Goal: Navigation & Orientation: Find specific page/section

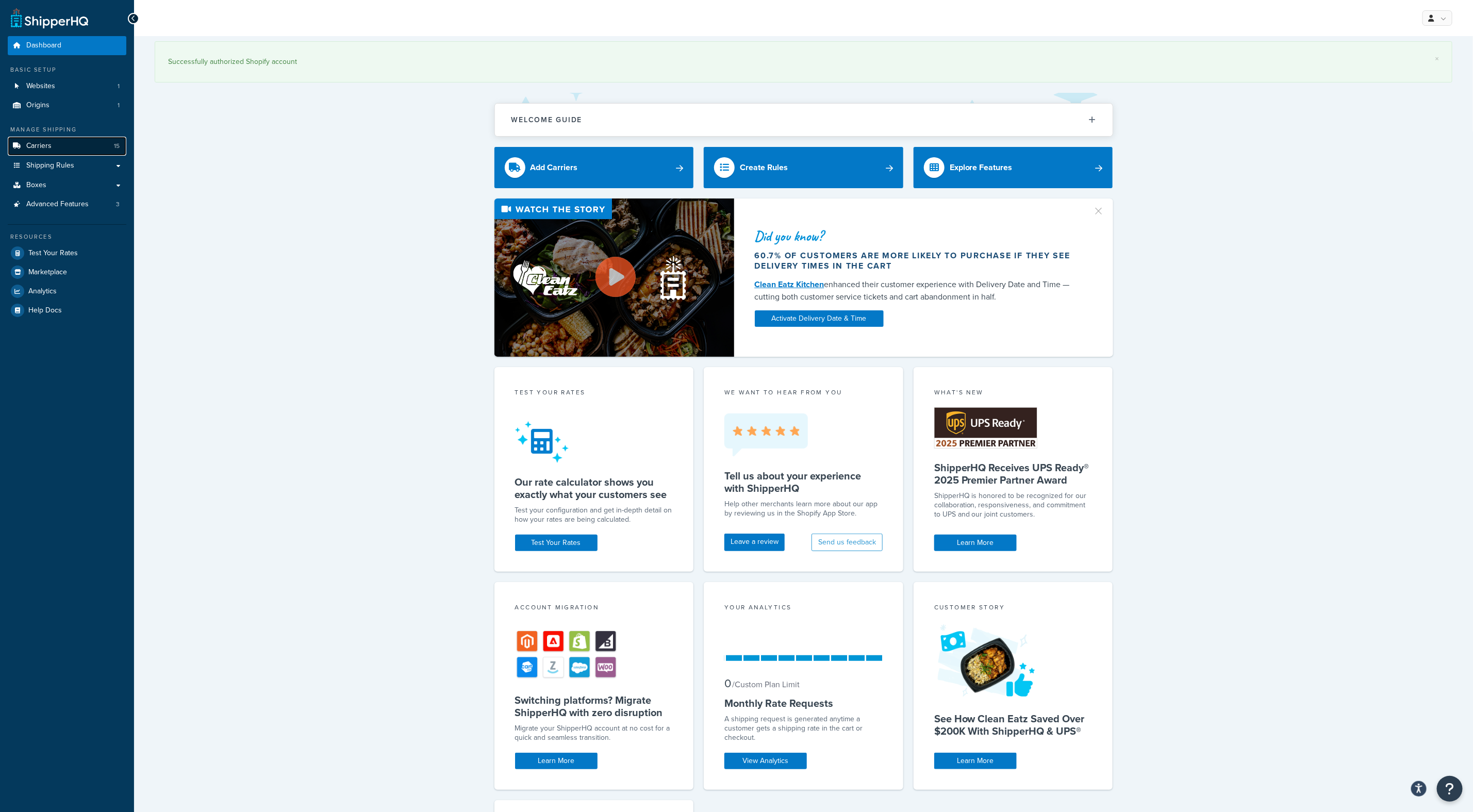
click at [81, 147] on link "Carriers 15" at bounding box center [67, 147] width 118 height 19
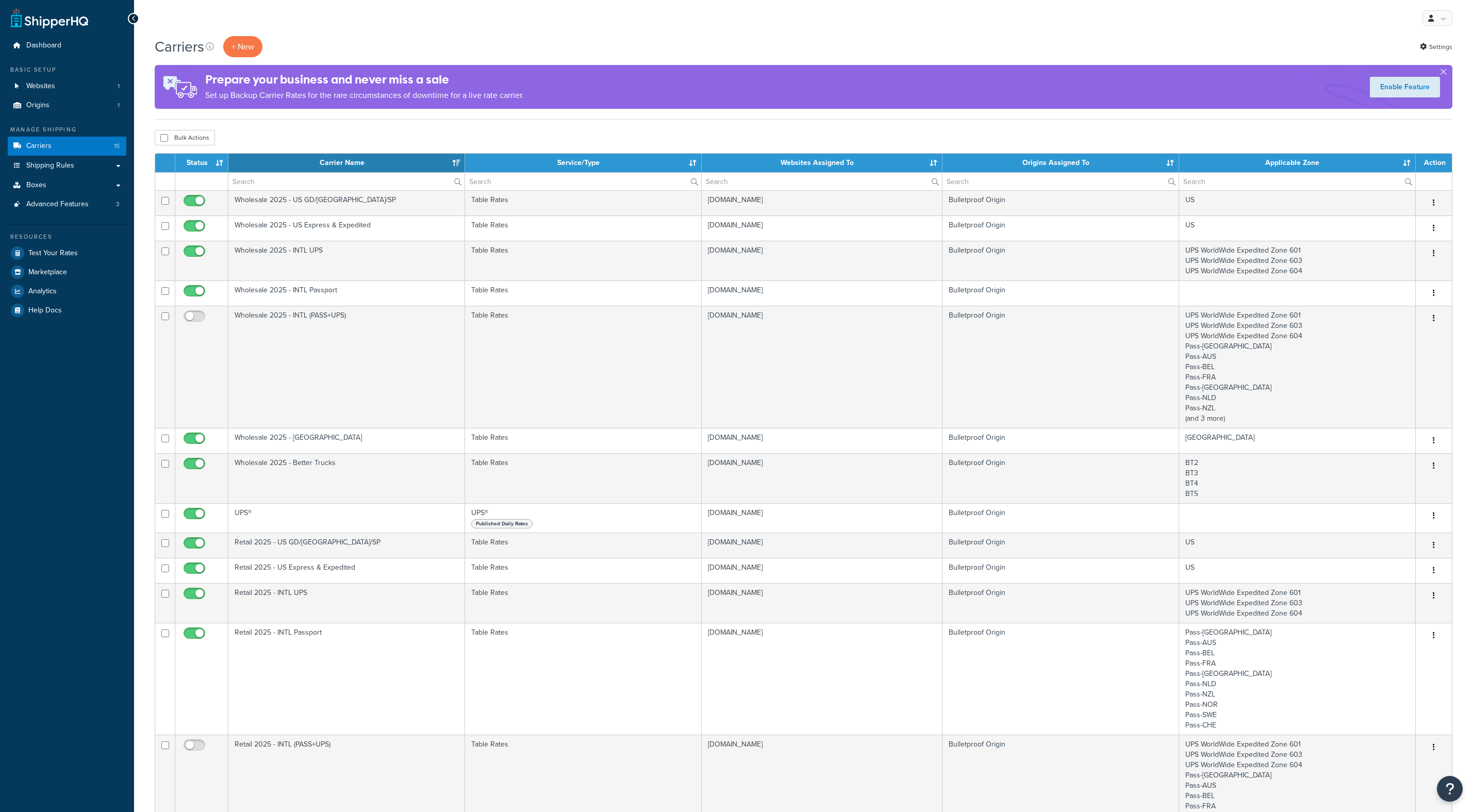
select select "15"
click at [63, 93] on link "Websites 1" at bounding box center [67, 86] width 118 height 19
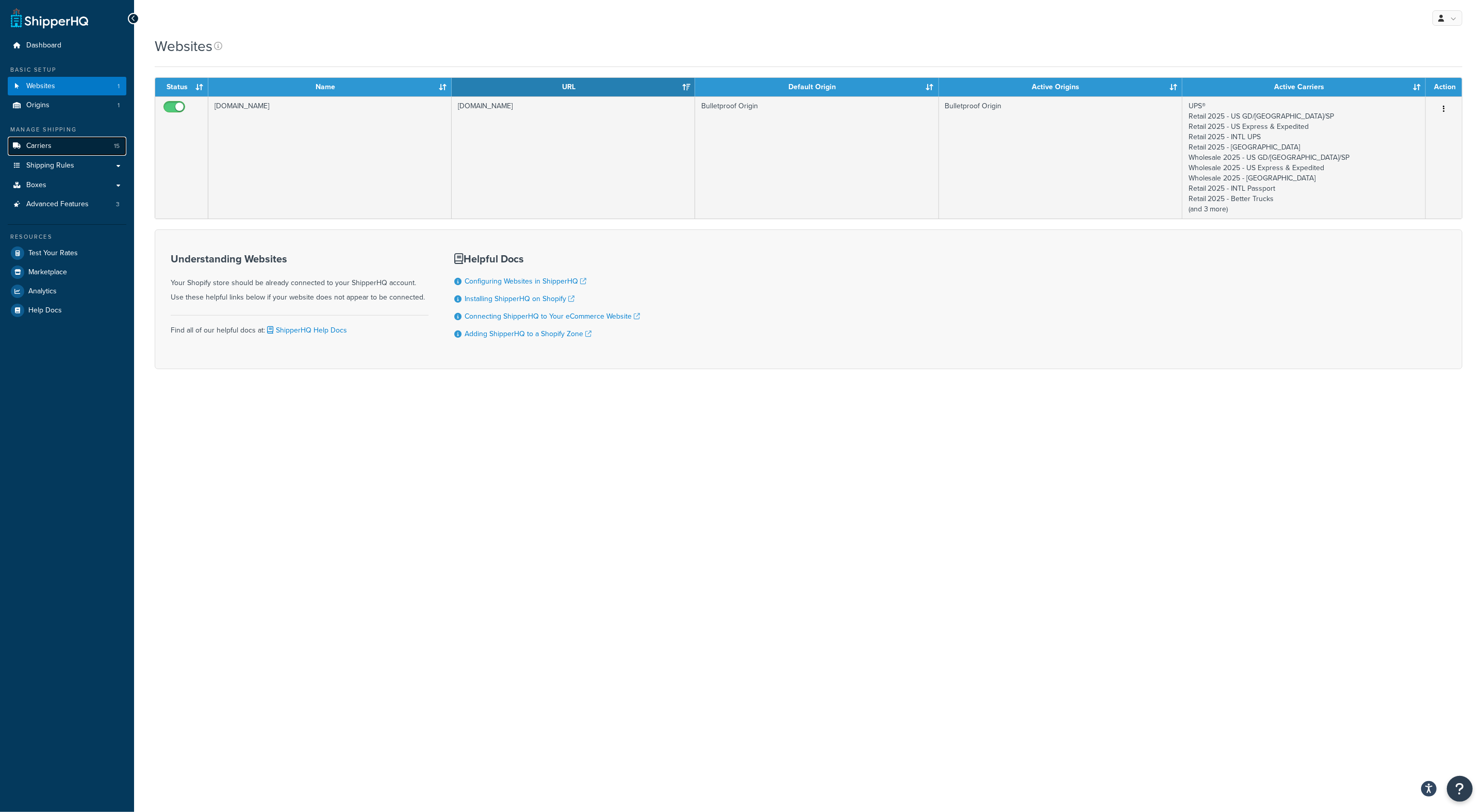
click at [54, 145] on link "Carriers 15" at bounding box center [67, 147] width 118 height 19
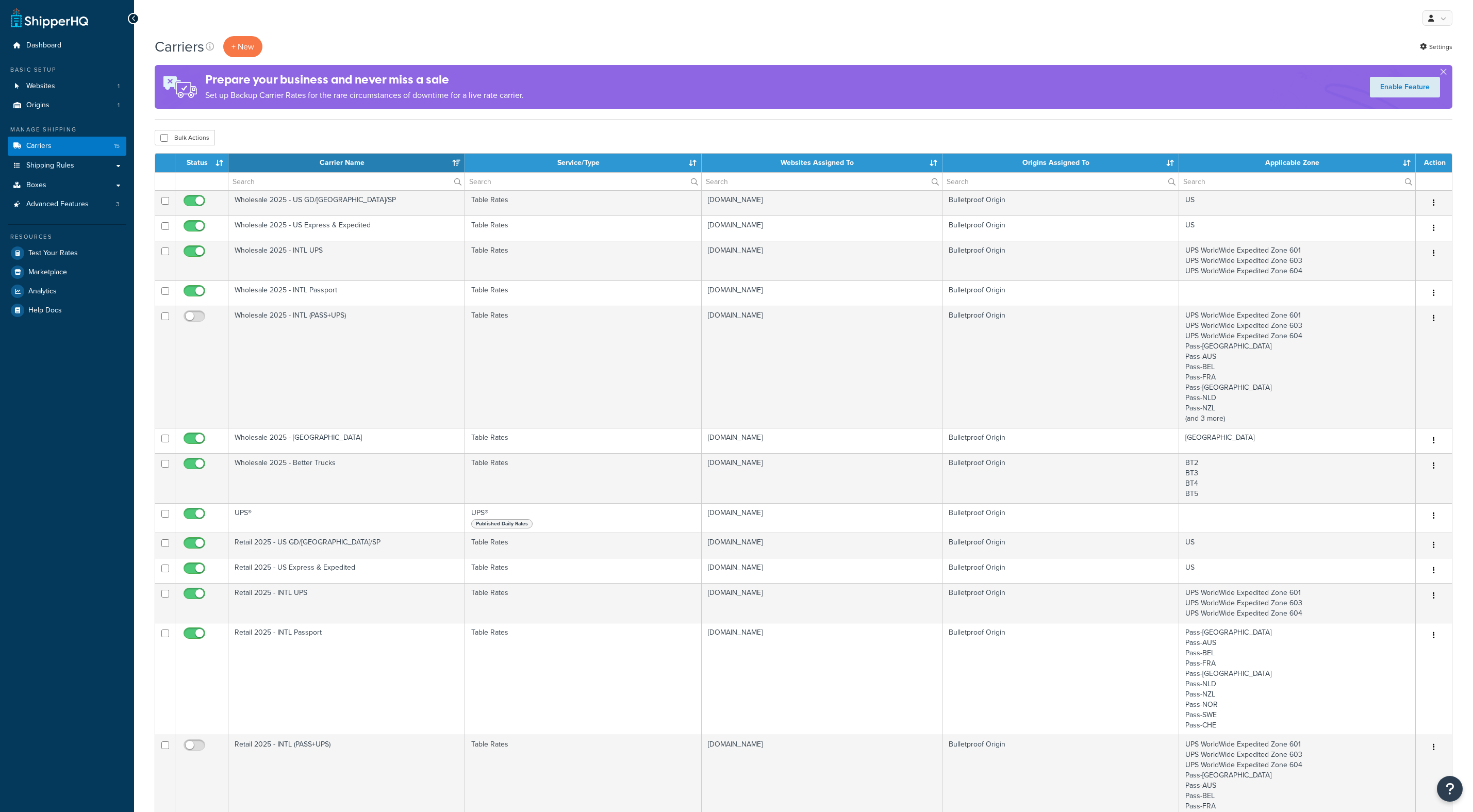
select select "15"
click at [45, 159] on link "Shipping Rules" at bounding box center [67, 166] width 118 height 19
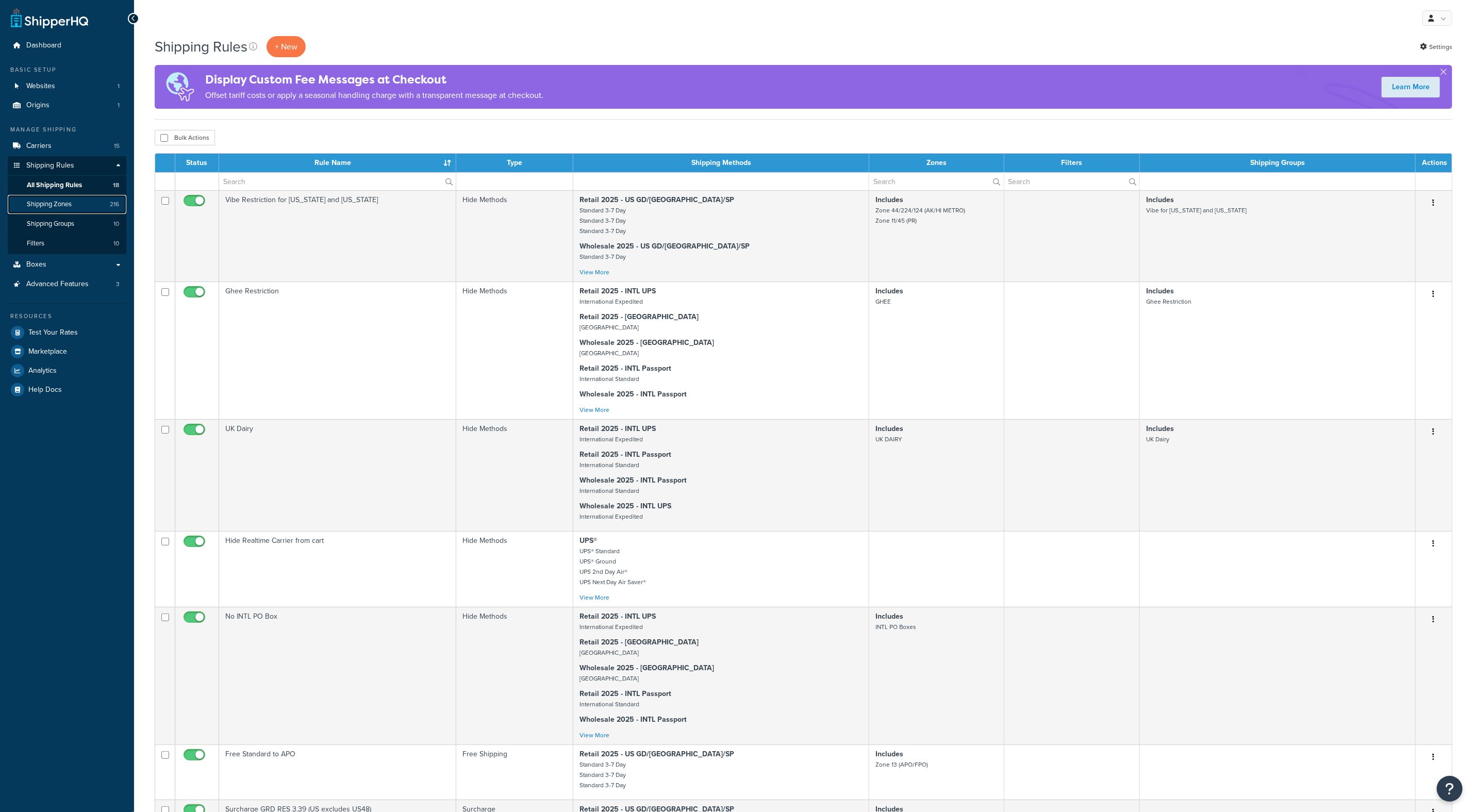
click at [58, 207] on span "Shipping Zones" at bounding box center [49, 204] width 45 height 9
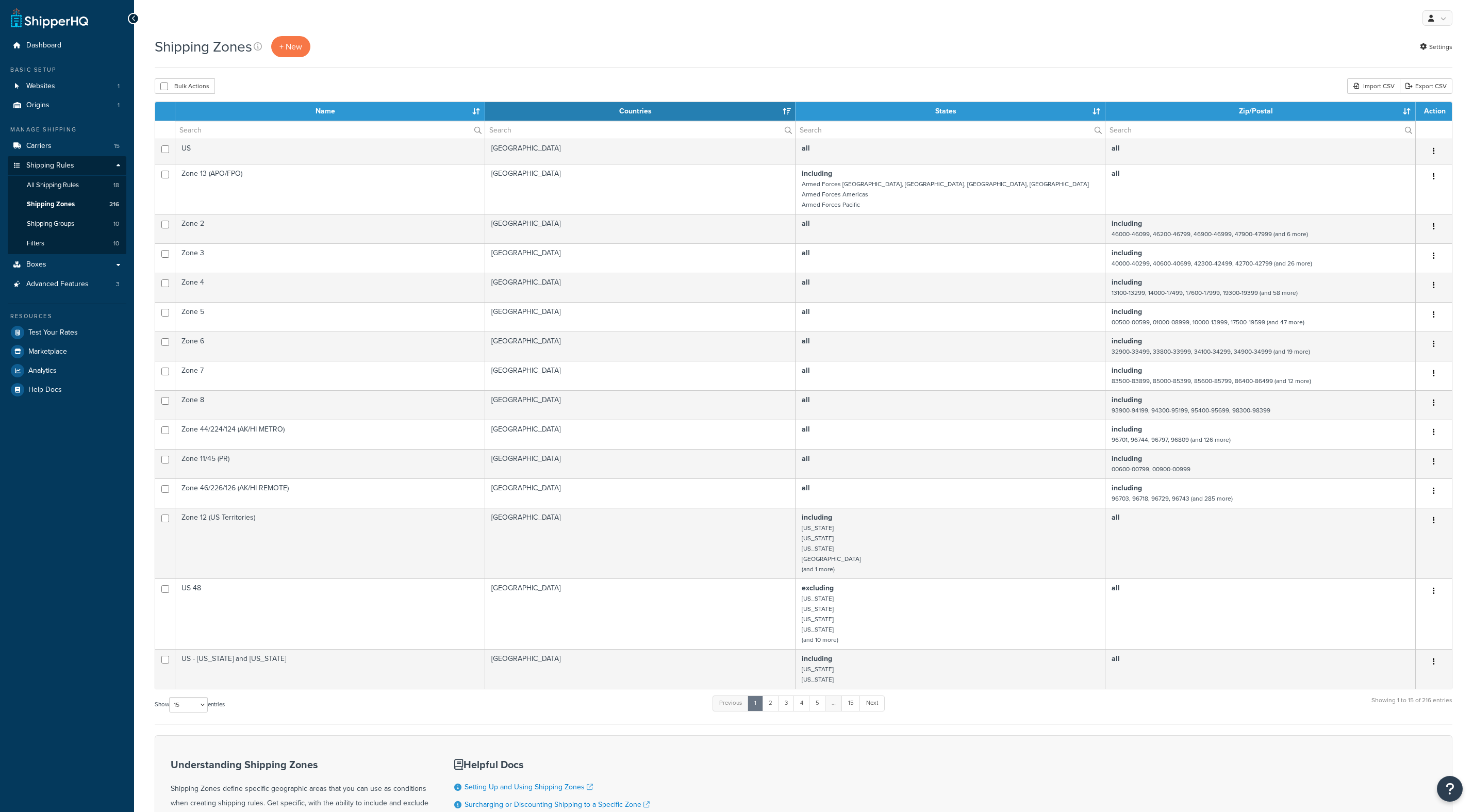
select select "15"
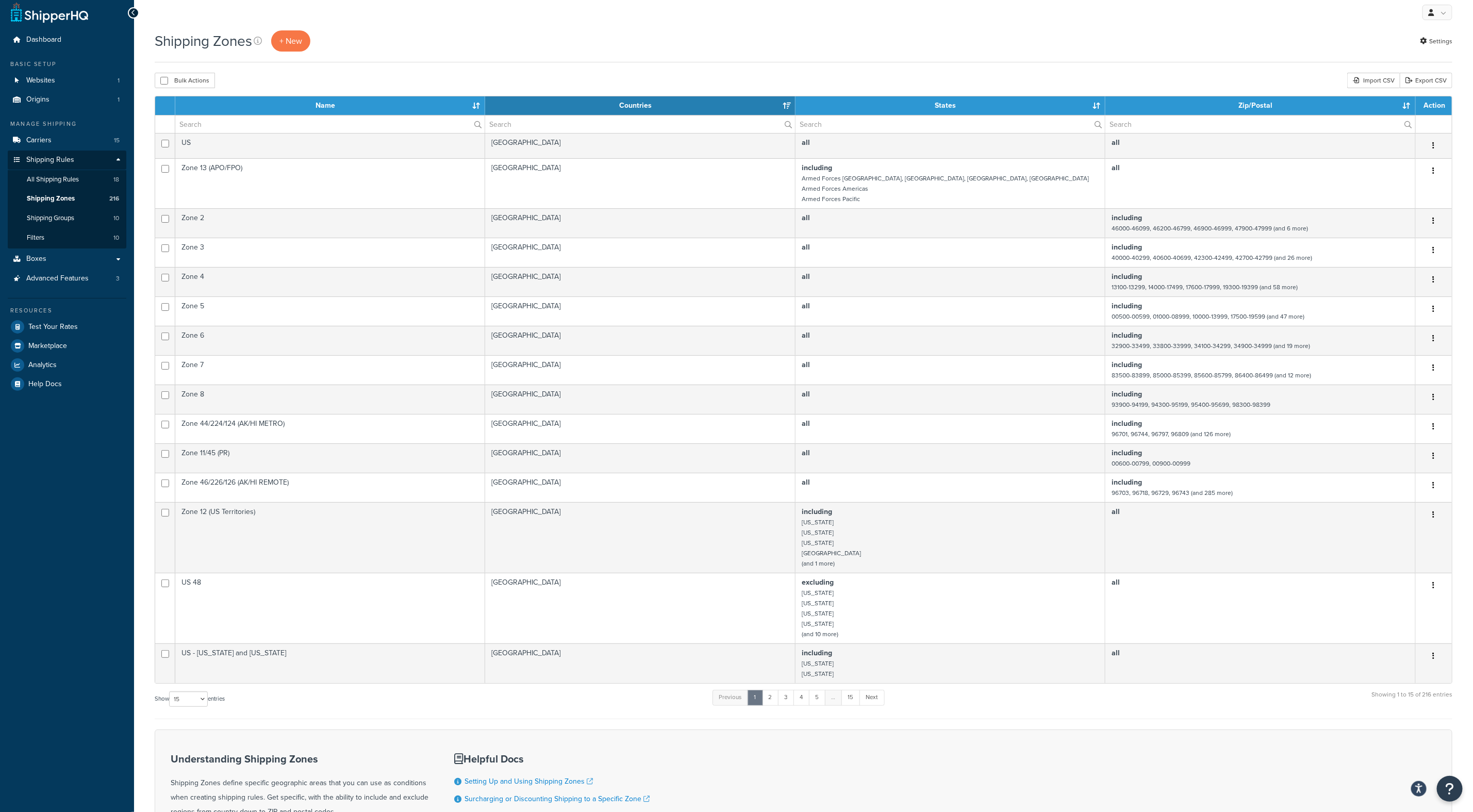
scroll to position [14, 0]
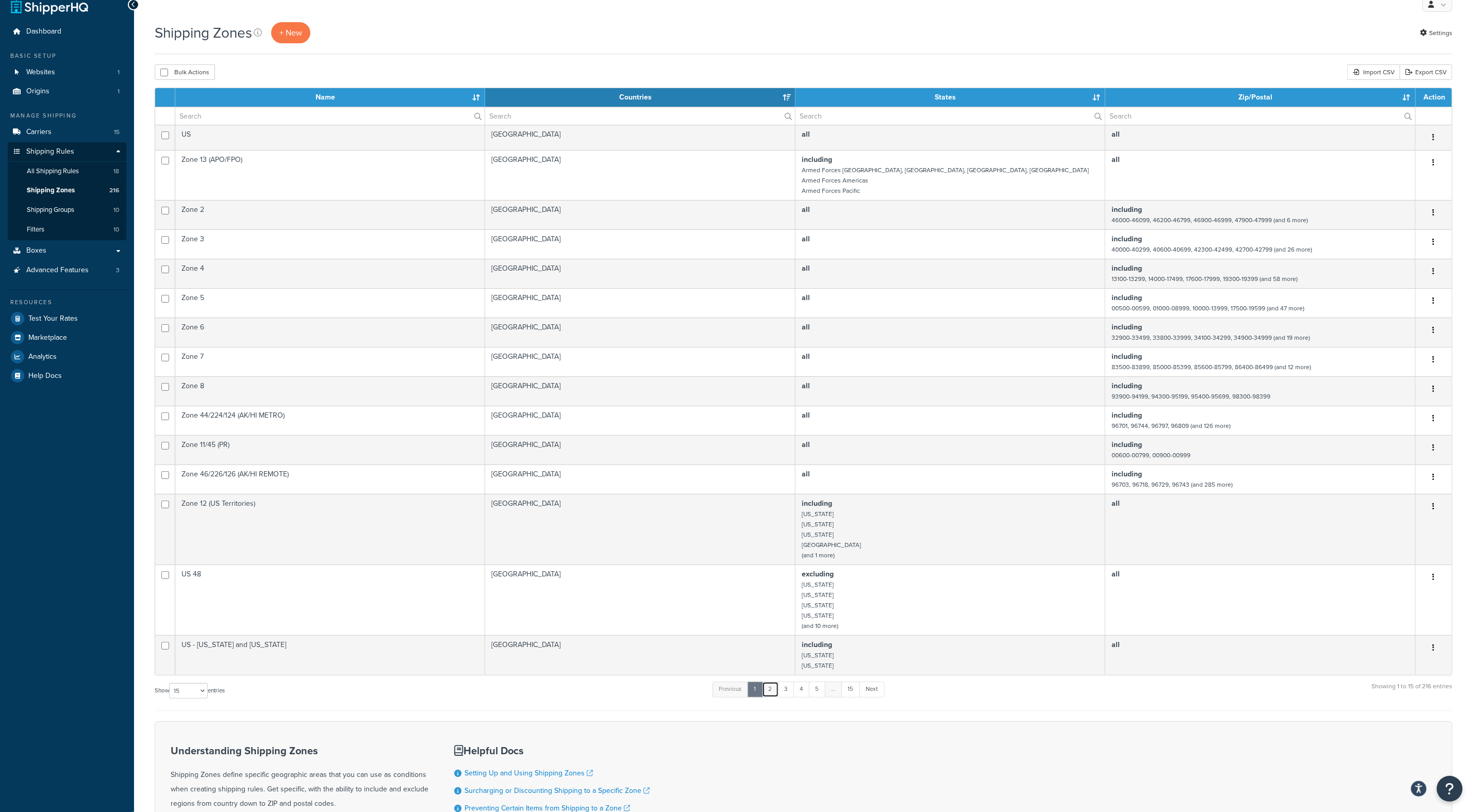
click at [775, 689] on link "2" at bounding box center [770, 689] width 17 height 15
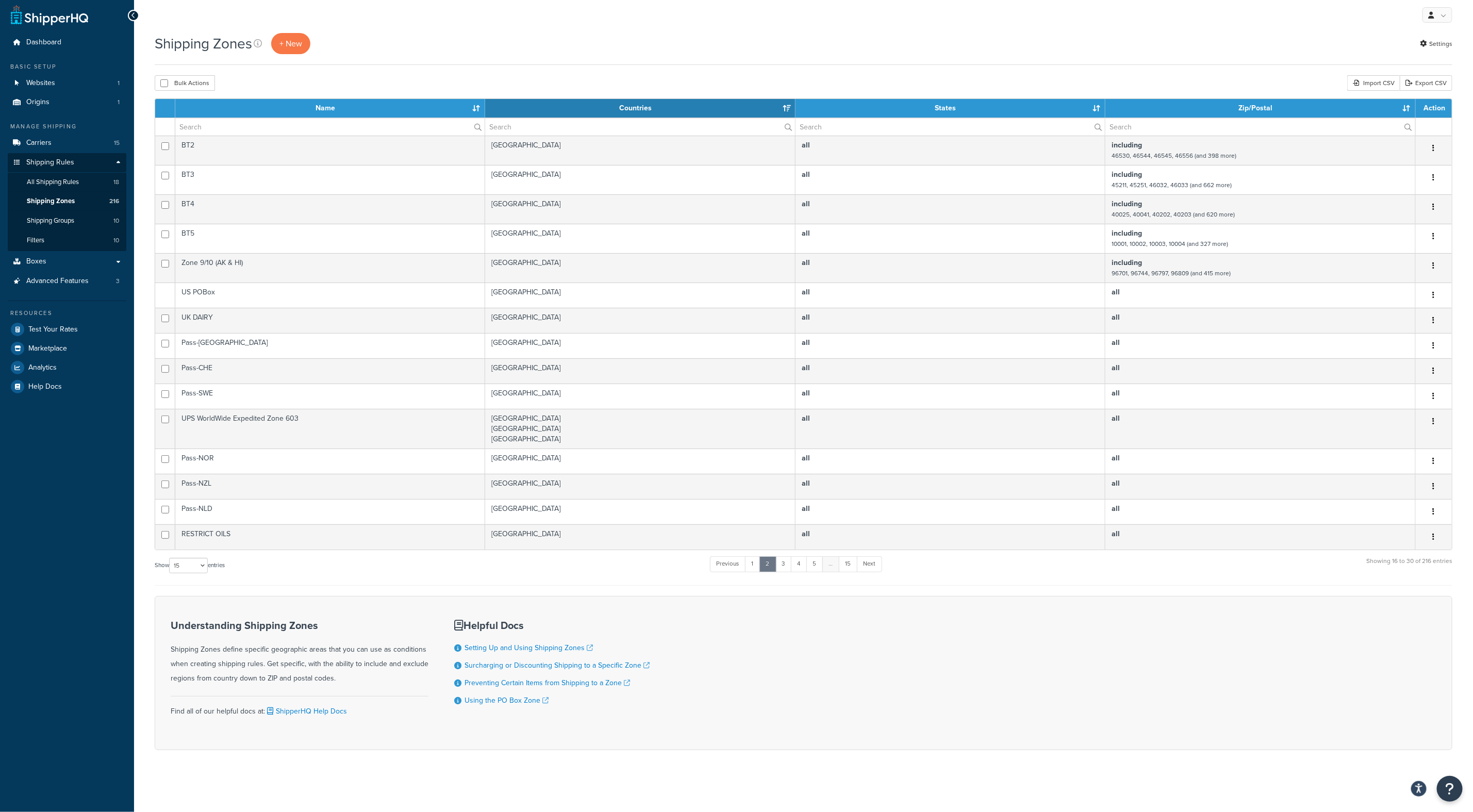
scroll to position [6, 0]
click at [218, 124] on input "text" at bounding box center [330, 127] width 309 height 18
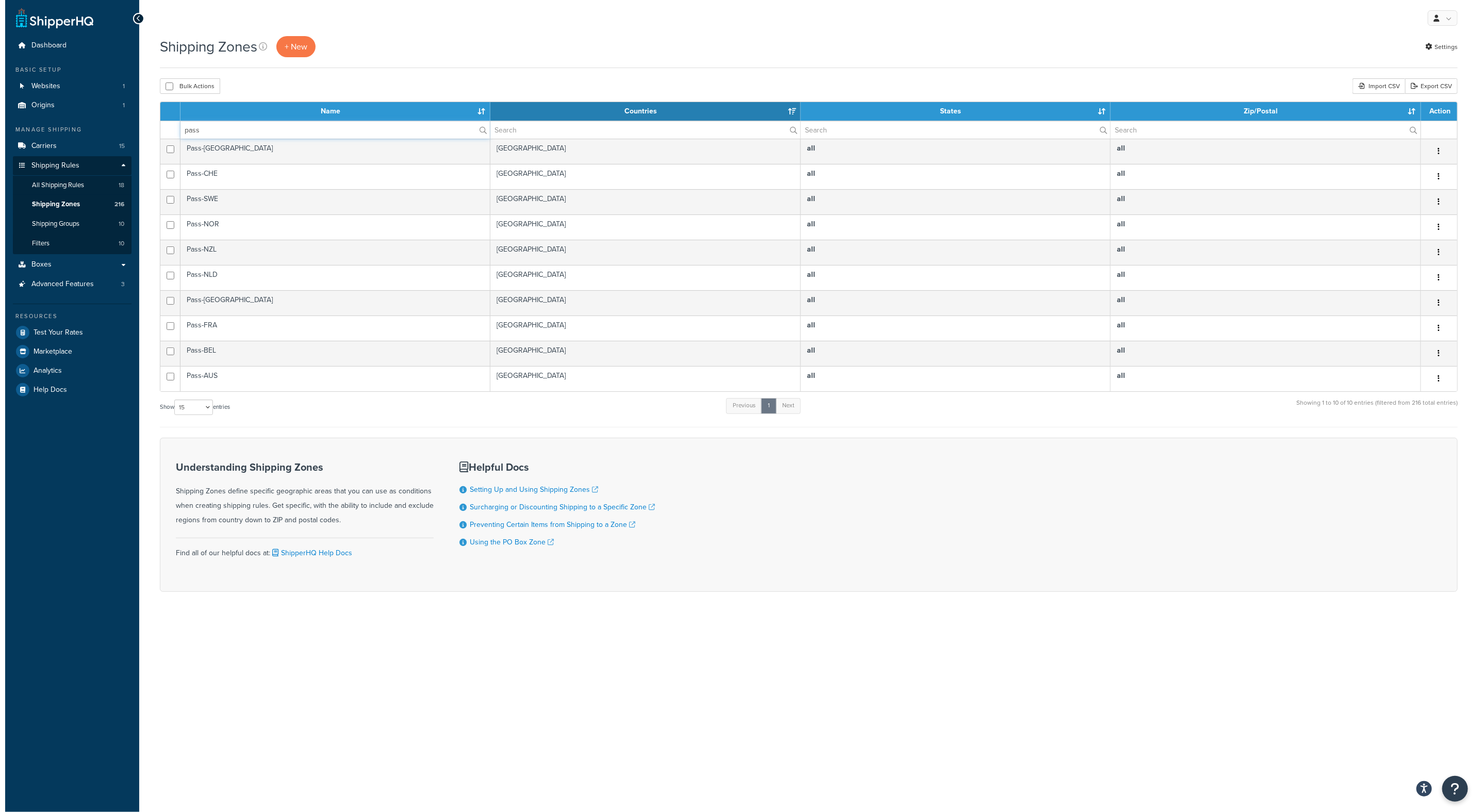
scroll to position [0, 0]
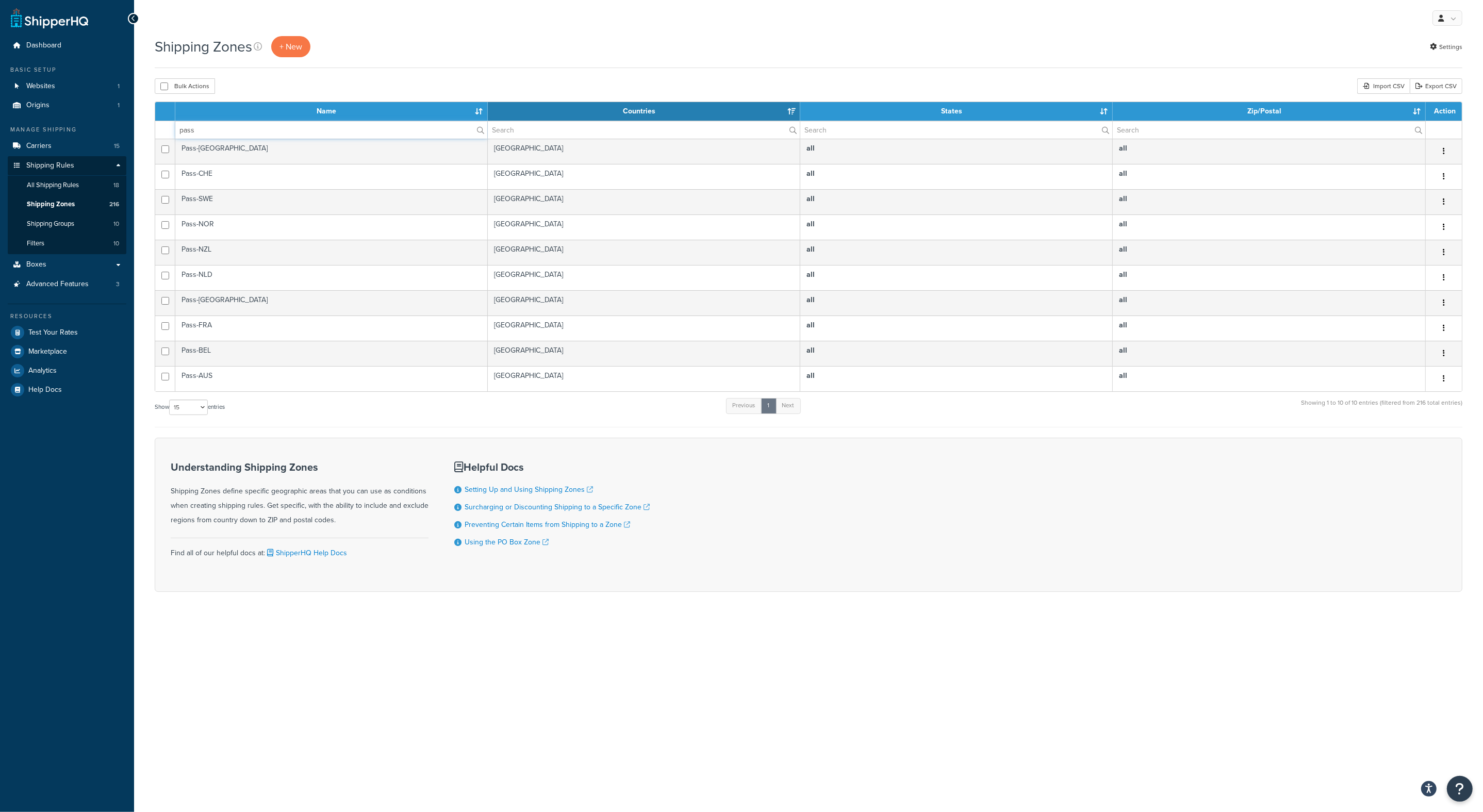
type input "pass"
